Goal: Leave review/rating: Leave review/rating

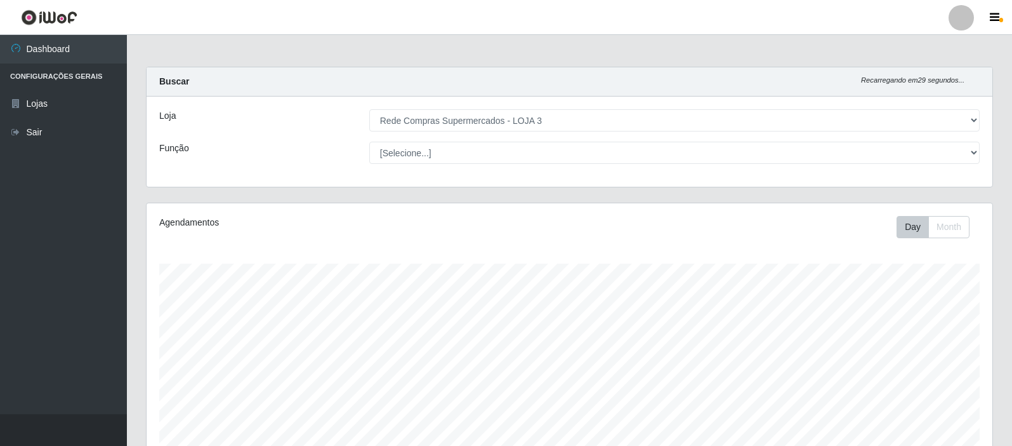
select select "162"
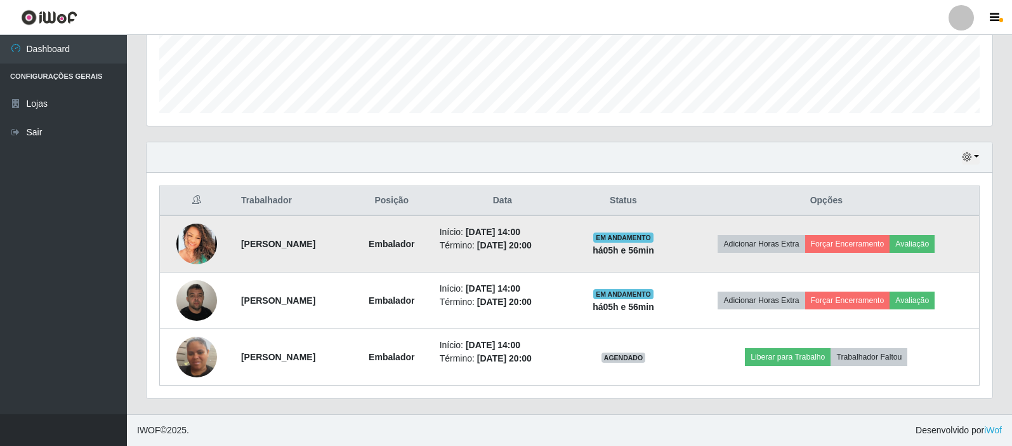
scroll to position [263, 846]
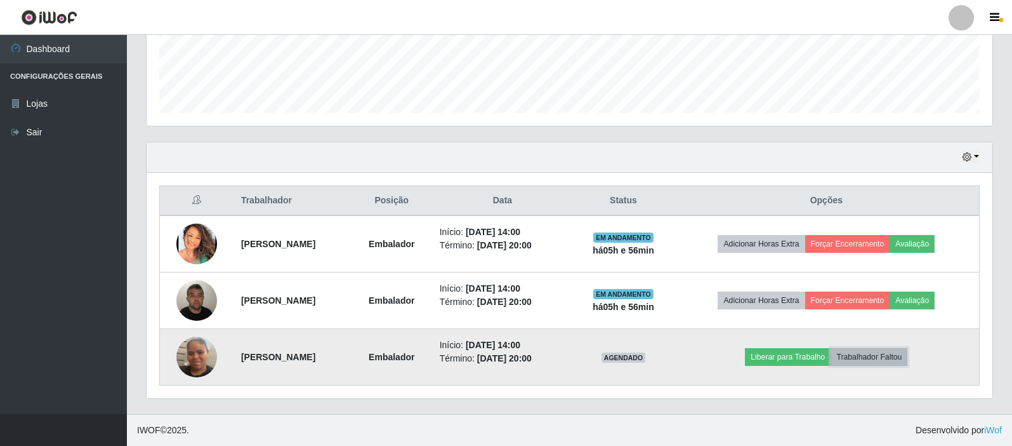
click at [872, 358] on button "Trabalhador Faltou" at bounding box center [869, 357] width 77 height 18
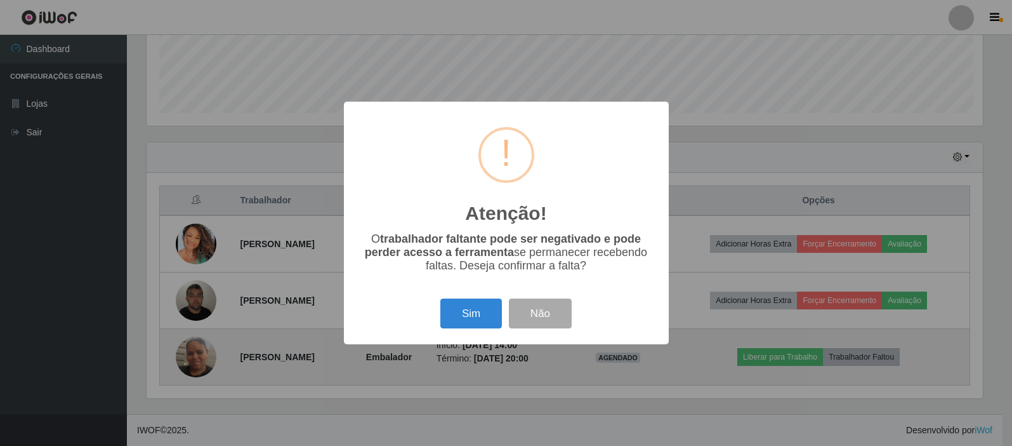
scroll to position [263, 840]
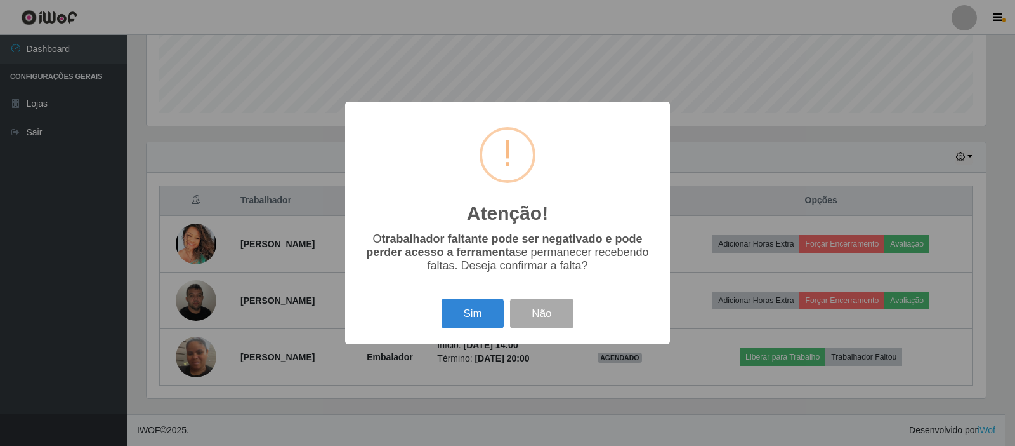
click at [487, 298] on div "Sim Não" at bounding box center [508, 313] width 300 height 36
click at [482, 305] on button "Sim" at bounding box center [473, 313] width 62 height 30
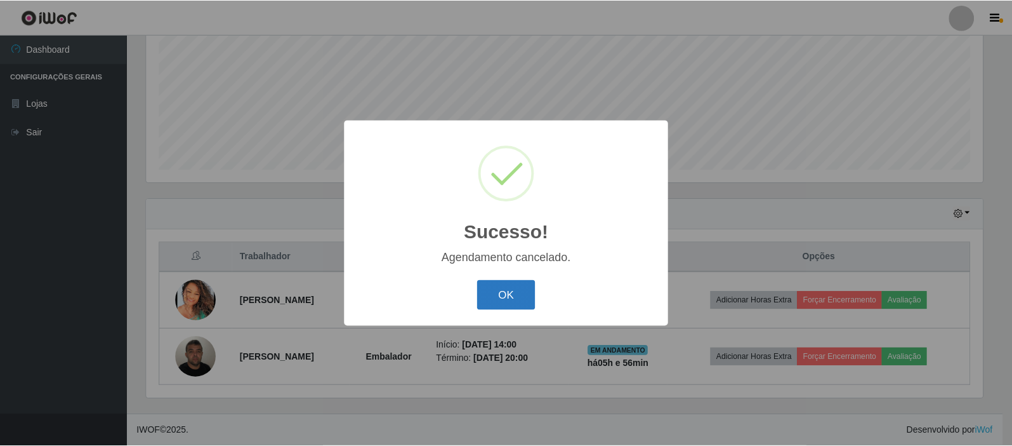
scroll to position [284, 0]
click at [517, 291] on button "OK" at bounding box center [508, 295] width 59 height 30
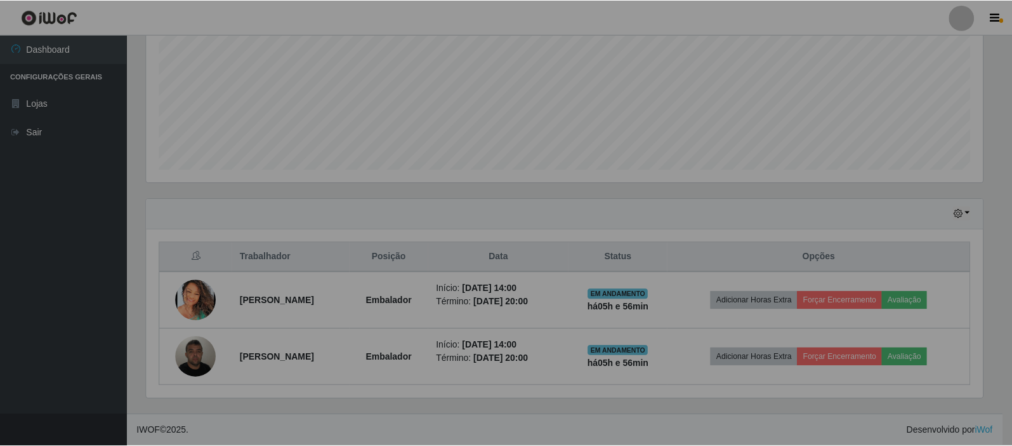
scroll to position [263, 846]
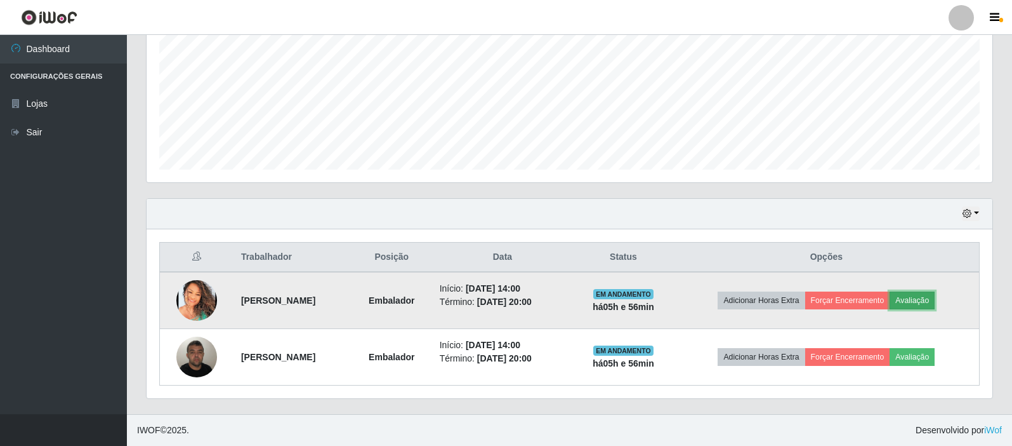
click at [935, 305] on button "Avaliação" at bounding box center [912, 300] width 45 height 18
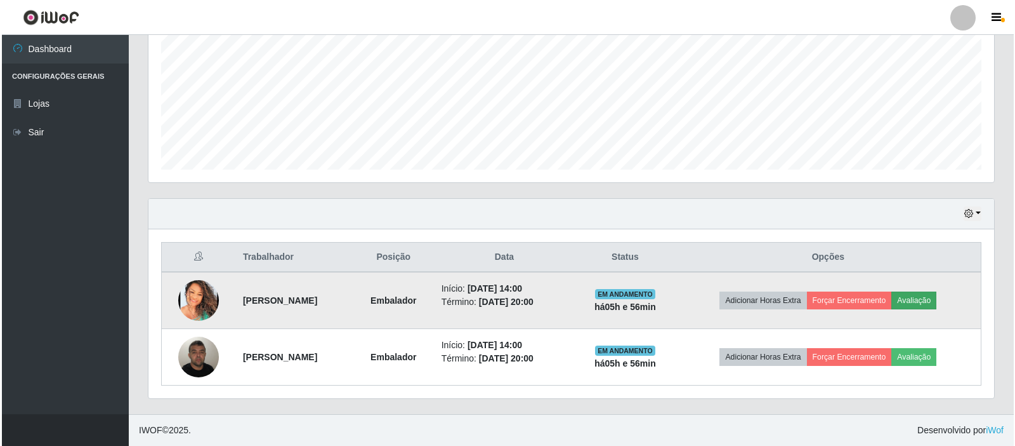
scroll to position [263, 840]
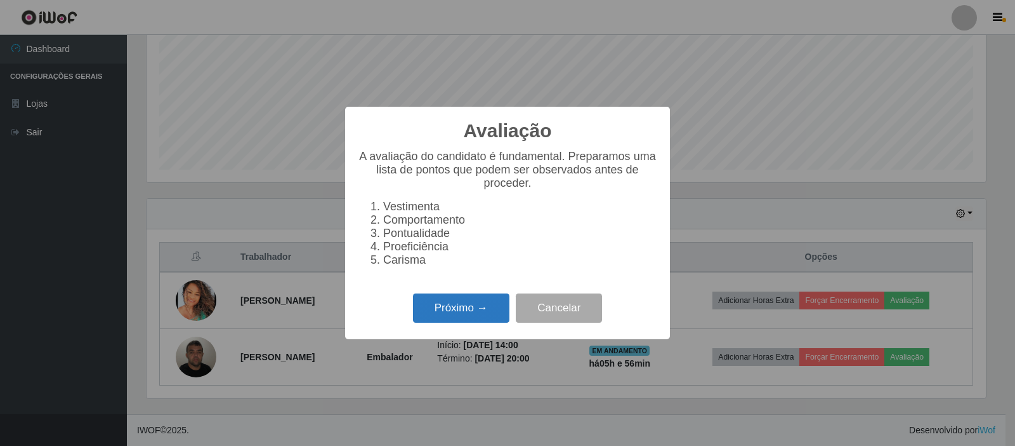
click at [491, 315] on button "Próximo →" at bounding box center [461, 308] width 96 height 30
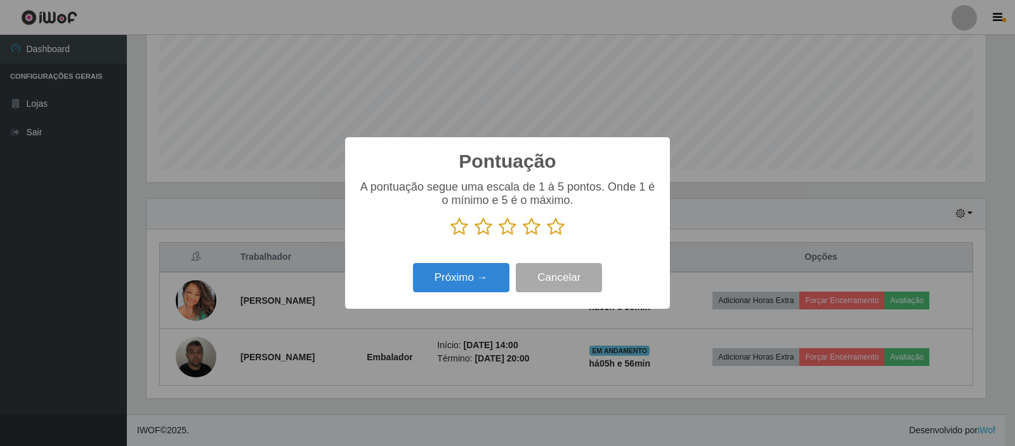
click at [555, 228] on icon at bounding box center [556, 226] width 18 height 19
click at [547, 236] on input "radio" at bounding box center [547, 236] width 0 height 0
click at [483, 289] on button "Próximo →" at bounding box center [461, 278] width 96 height 30
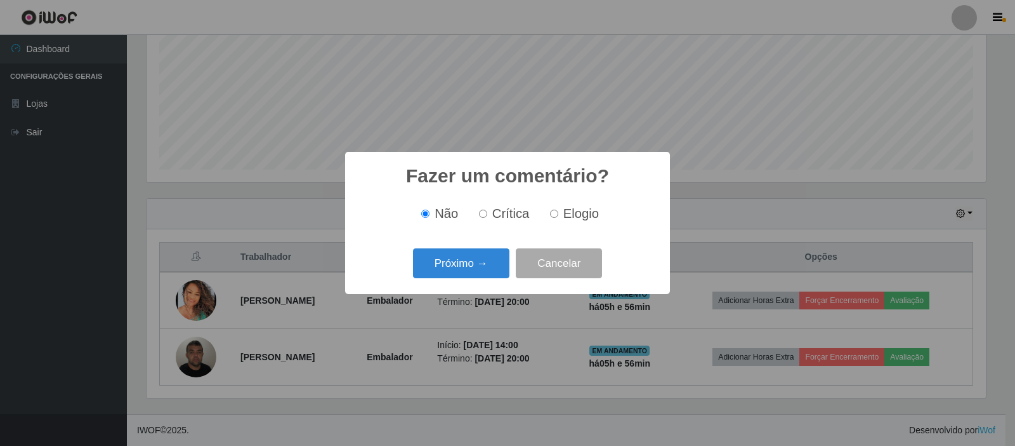
drag, startPoint x: 556, startPoint y: 211, endPoint x: 543, endPoint y: 211, distance: 13.3
click at [555, 211] on input "Elogio" at bounding box center [554, 213] width 8 height 8
radio input "true"
click at [463, 262] on button "Próximo →" at bounding box center [461, 263] width 96 height 30
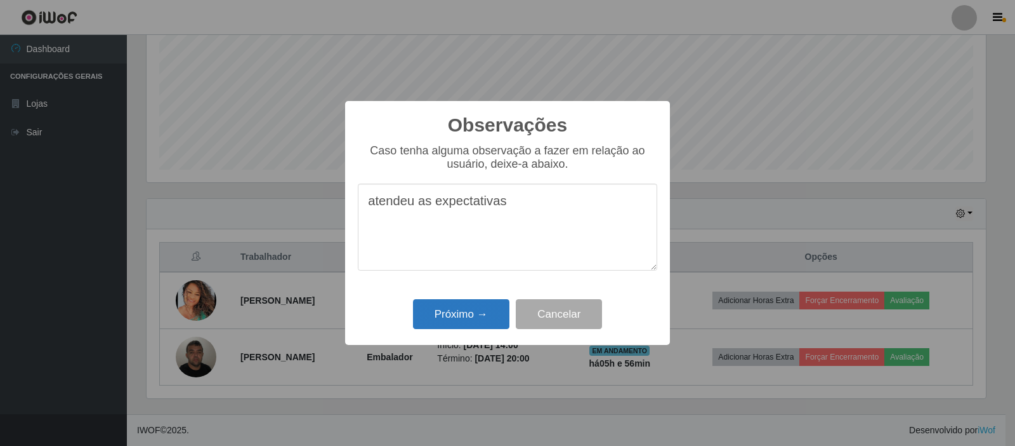
type textarea "atendeu as expectativas"
click at [476, 308] on button "Próximo →" at bounding box center [461, 314] width 96 height 30
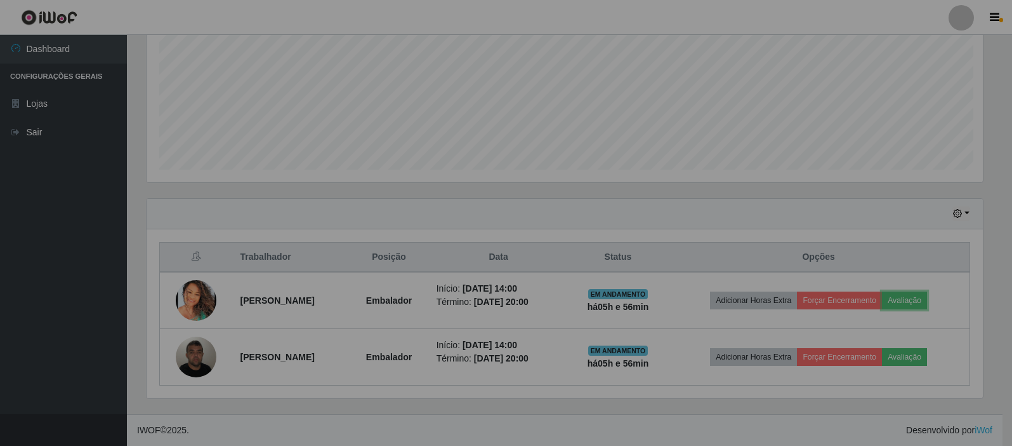
scroll to position [263, 846]
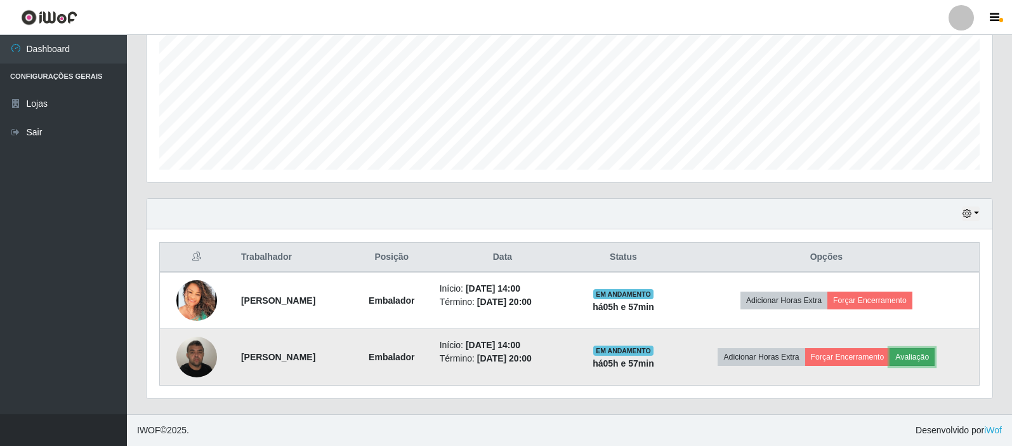
click at [922, 355] on button "Avaliação" at bounding box center [912, 357] width 45 height 18
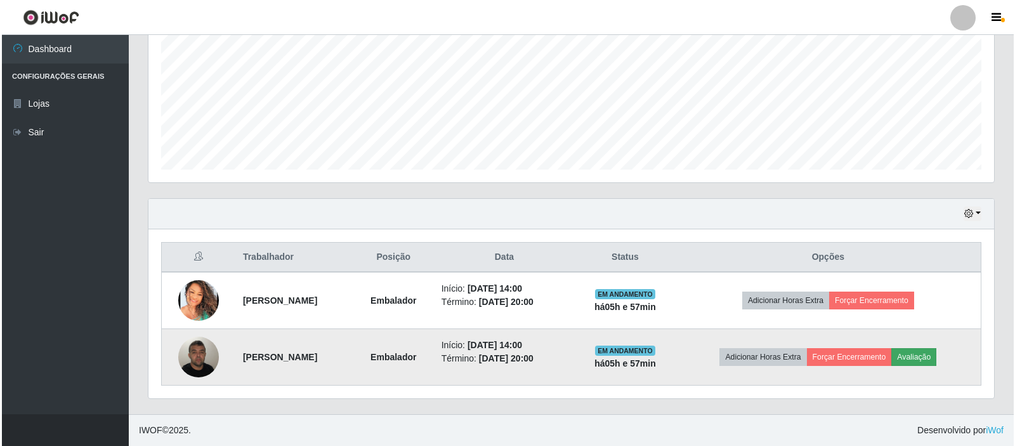
scroll to position [263, 840]
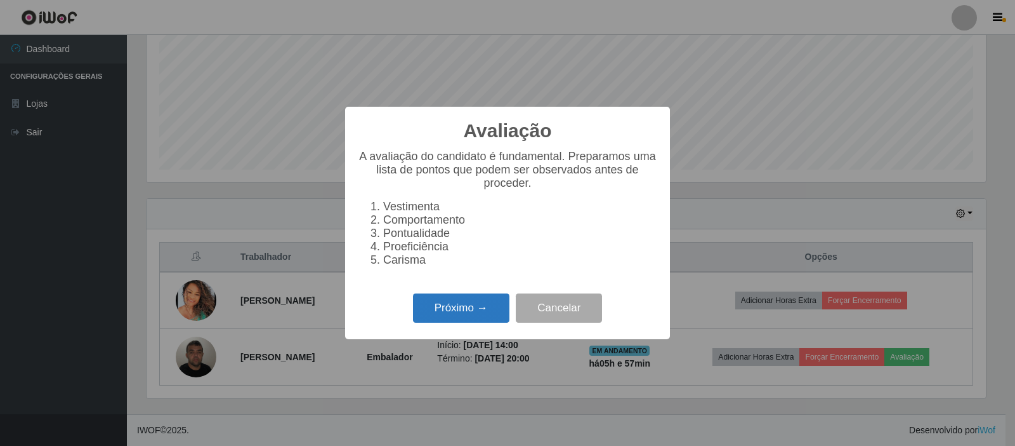
click at [485, 311] on button "Próximo →" at bounding box center [461, 308] width 96 height 30
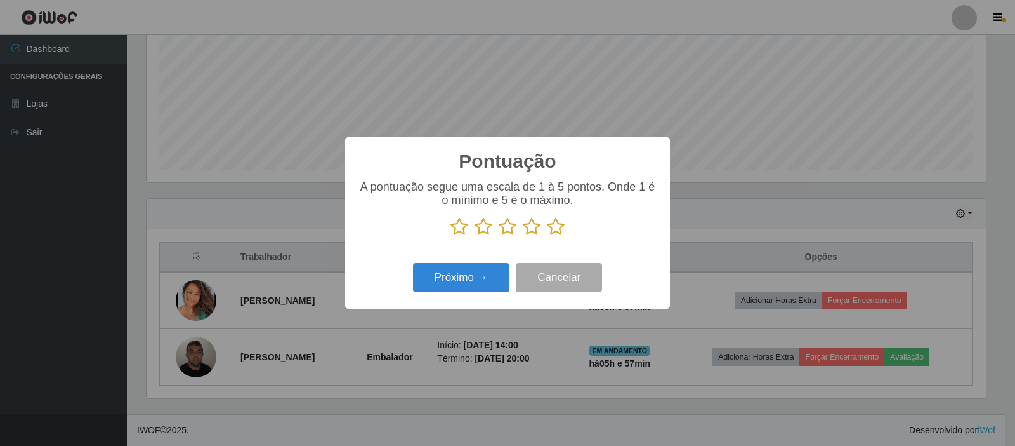
scroll to position [634379, 633802]
click at [552, 225] on icon at bounding box center [556, 226] width 18 height 19
click at [547, 236] on input "radio" at bounding box center [547, 236] width 0 height 0
click at [447, 290] on button "Próximo →" at bounding box center [461, 278] width 96 height 30
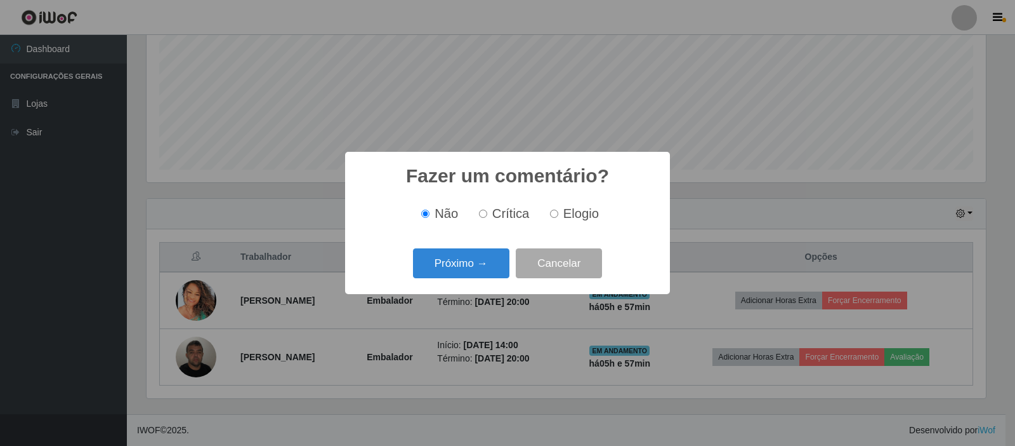
click at [556, 209] on label "Elogio" at bounding box center [572, 213] width 54 height 15
click at [556, 209] on input "Elogio" at bounding box center [554, 213] width 8 height 8
radio input "true"
click at [491, 262] on button "Próximo →" at bounding box center [461, 263] width 96 height 30
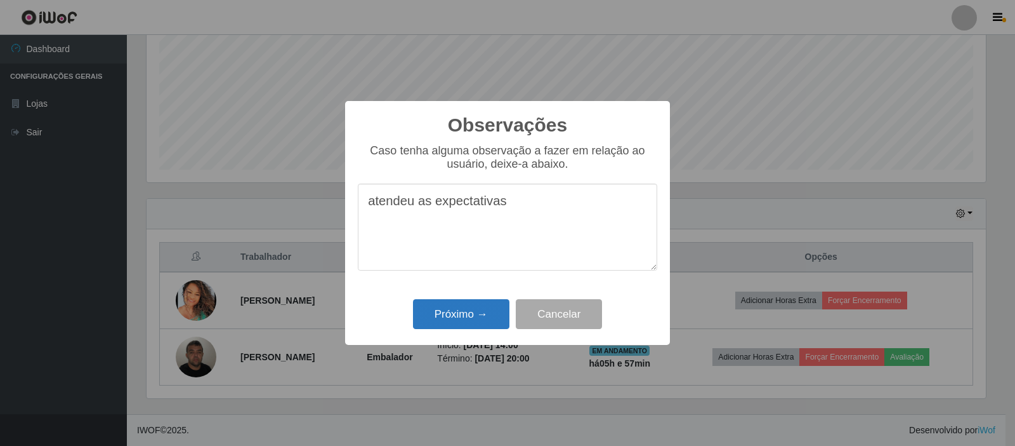
type textarea "atendeu as expectativas"
click at [487, 319] on button "Próximo →" at bounding box center [461, 314] width 96 height 30
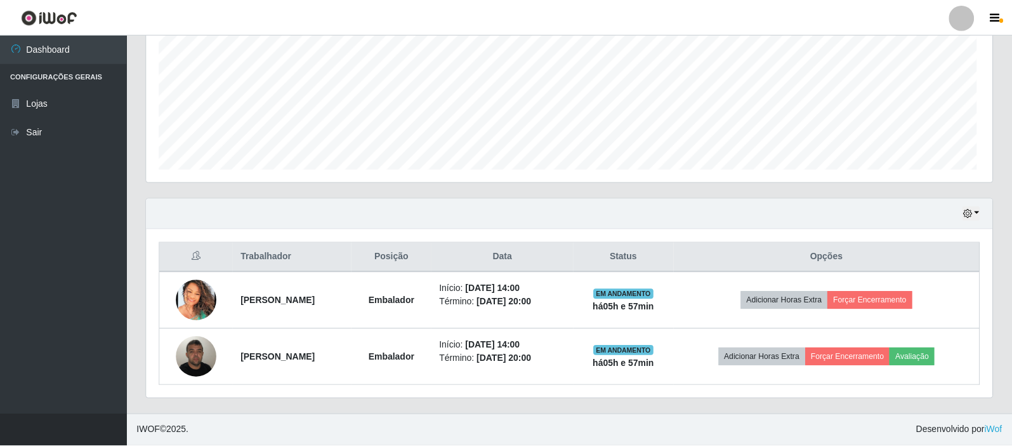
scroll to position [263, 846]
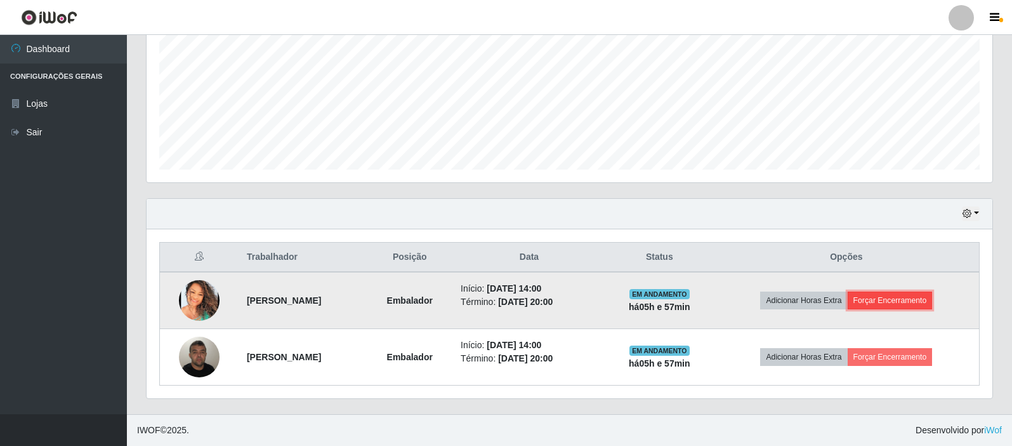
click at [906, 305] on button "Forçar Encerramento" at bounding box center [890, 300] width 85 height 18
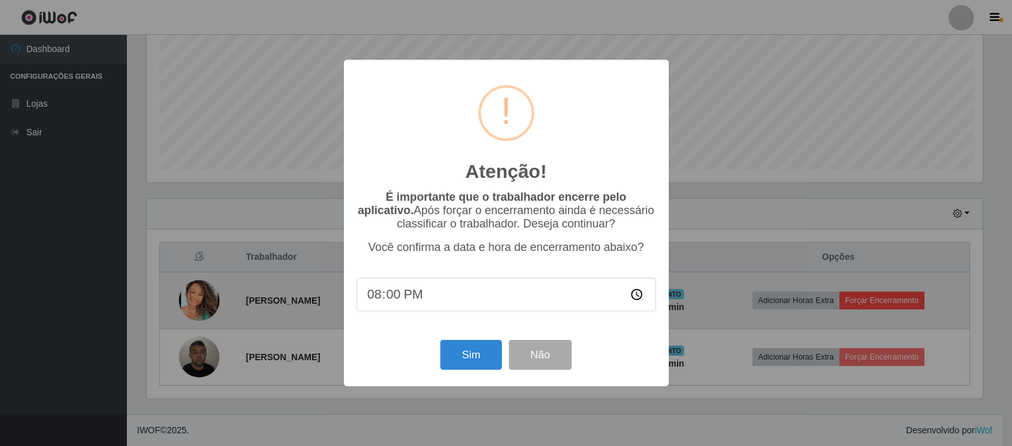
scroll to position [263, 840]
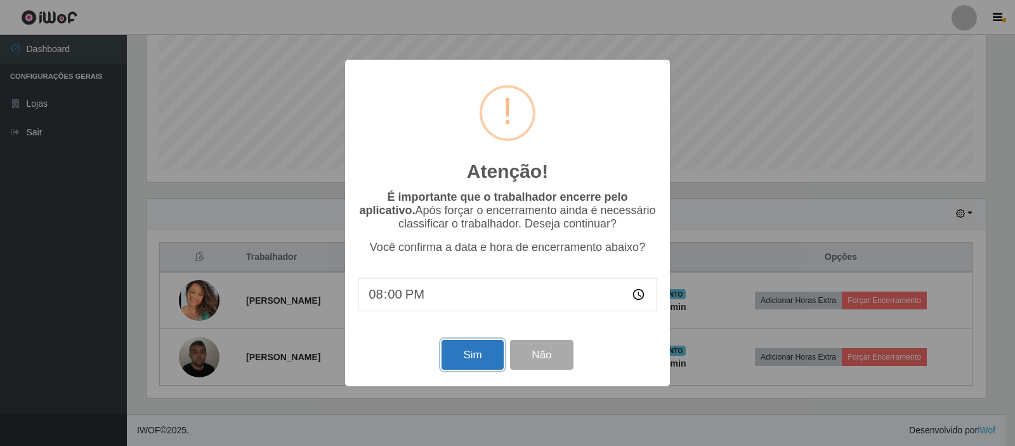
click at [457, 348] on button "Sim" at bounding box center [473, 355] width 62 height 30
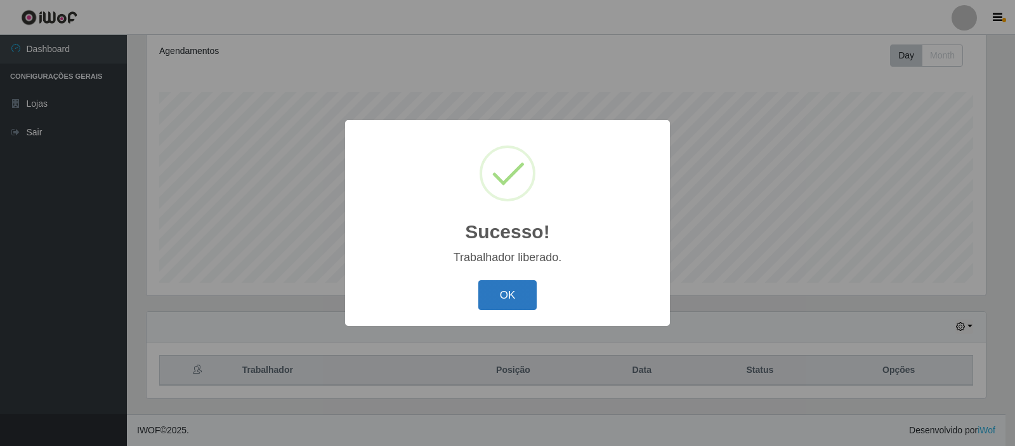
click at [498, 293] on button "OK" at bounding box center [508, 295] width 59 height 30
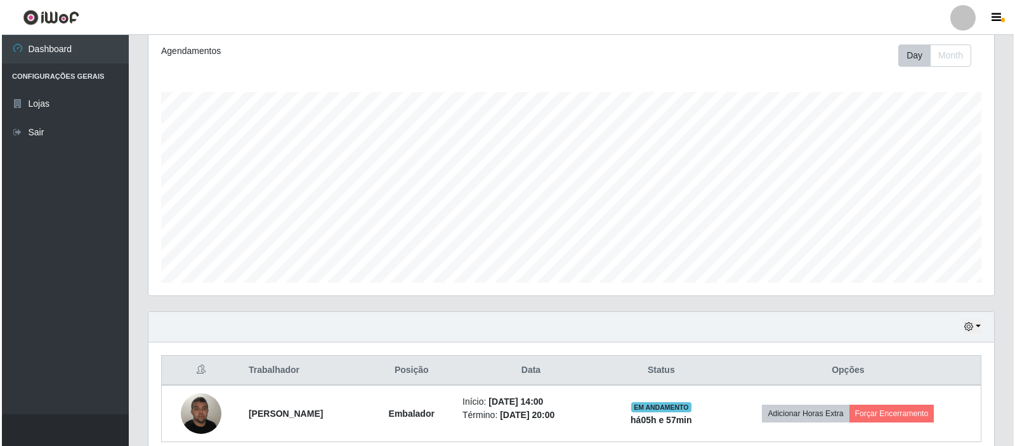
scroll to position [228, 0]
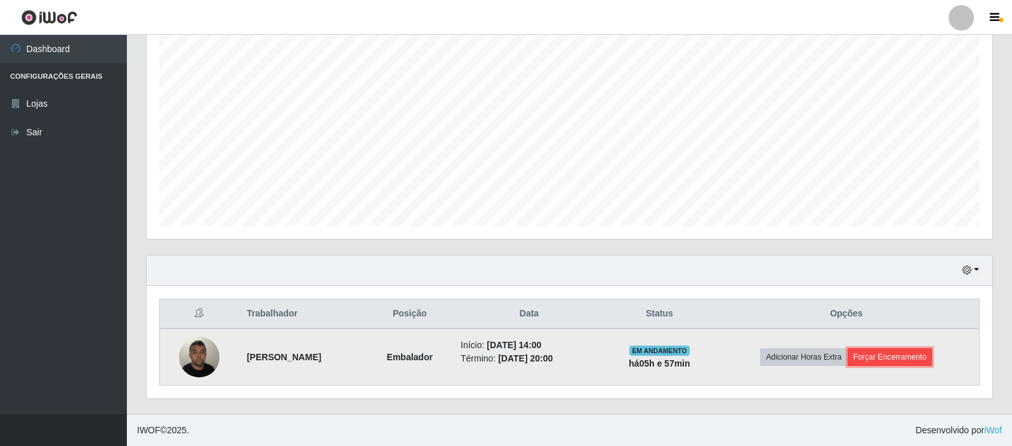
click at [920, 359] on button "Forçar Encerramento" at bounding box center [890, 357] width 85 height 18
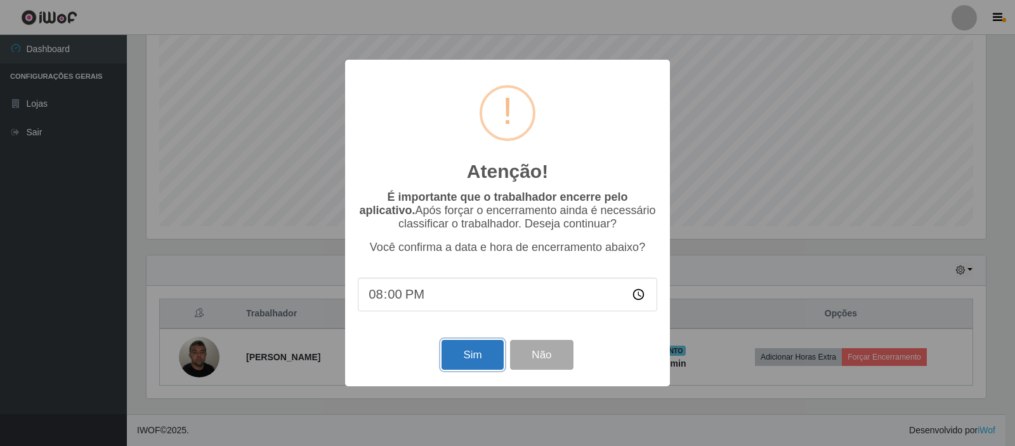
click at [475, 356] on button "Sim" at bounding box center [473, 355] width 62 height 30
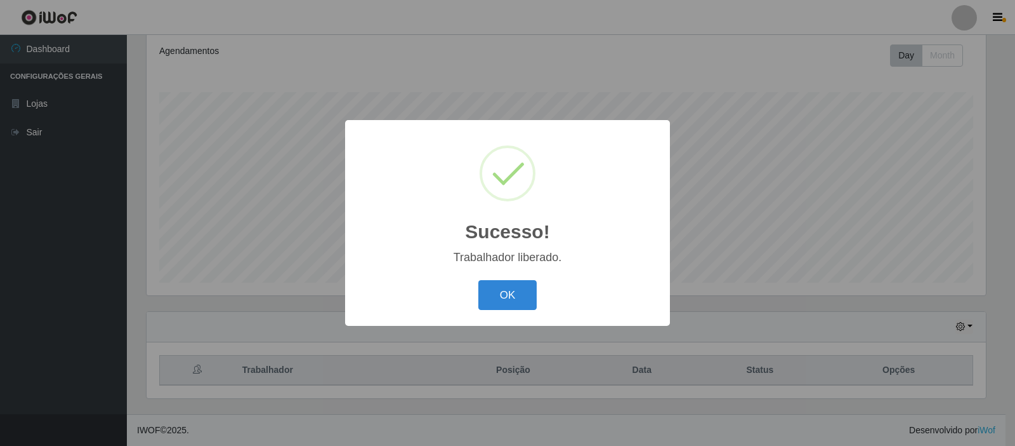
click at [542, 293] on div "OK Cancel" at bounding box center [508, 295] width 300 height 36
click at [530, 289] on button "OK" at bounding box center [508, 295] width 59 height 30
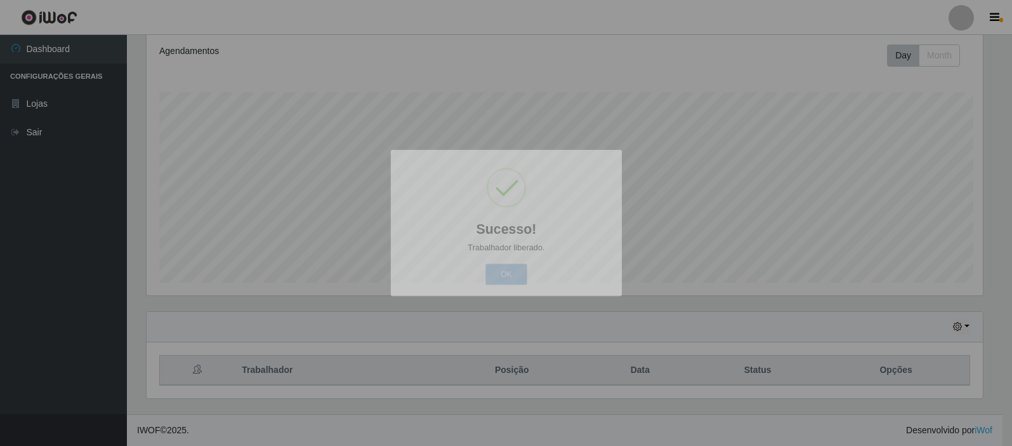
scroll to position [263, 846]
